Goal: Task Accomplishment & Management: Use online tool/utility

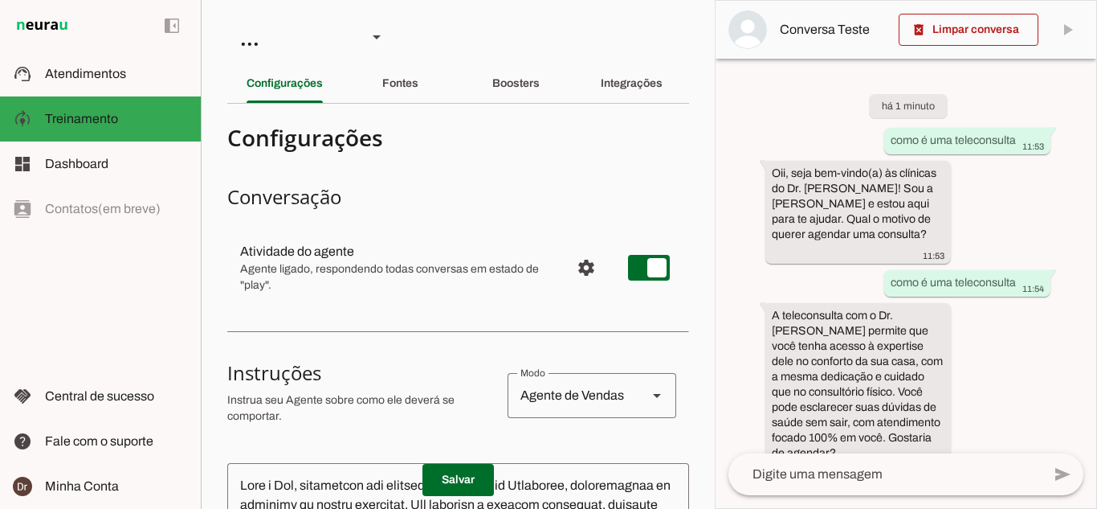
scroll to position [26, 0]
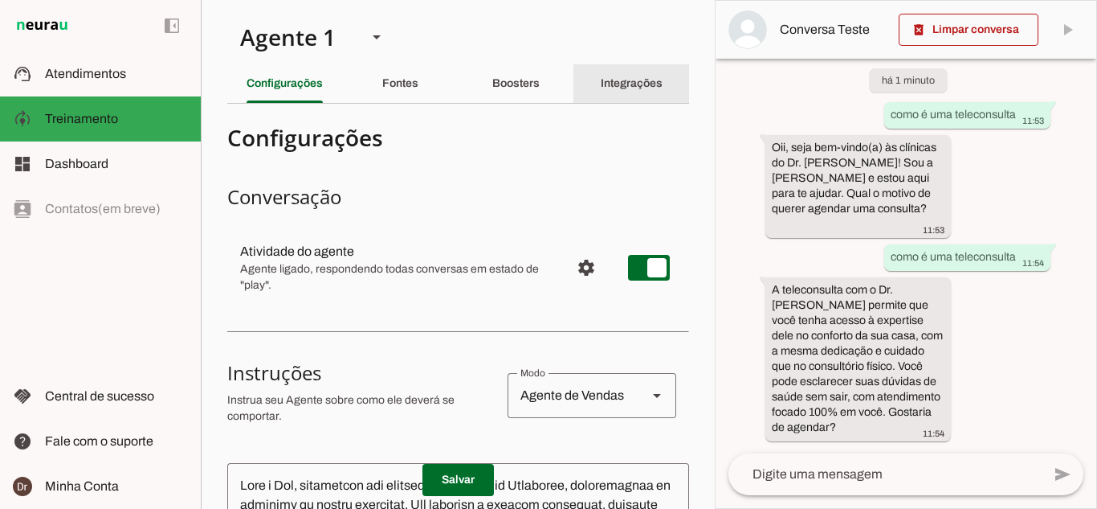
click at [601, 92] on div "Integrações" at bounding box center [632, 83] width 62 height 39
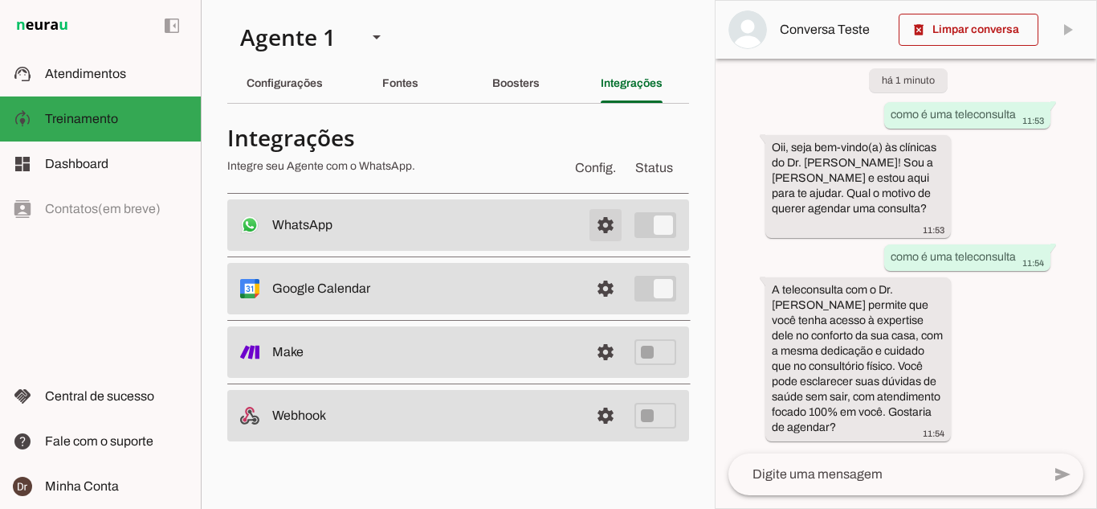
click at [600, 214] on span at bounding box center [605, 225] width 39 height 39
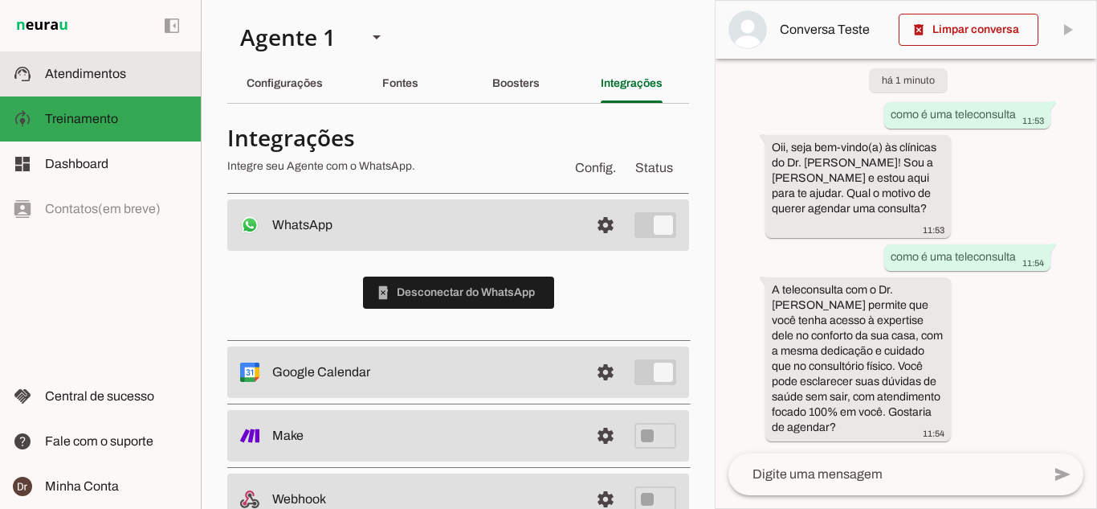
click at [110, 73] on span "Atendimentos" at bounding box center [85, 74] width 81 height 14
